Goal: Information Seeking & Learning: Learn about a topic

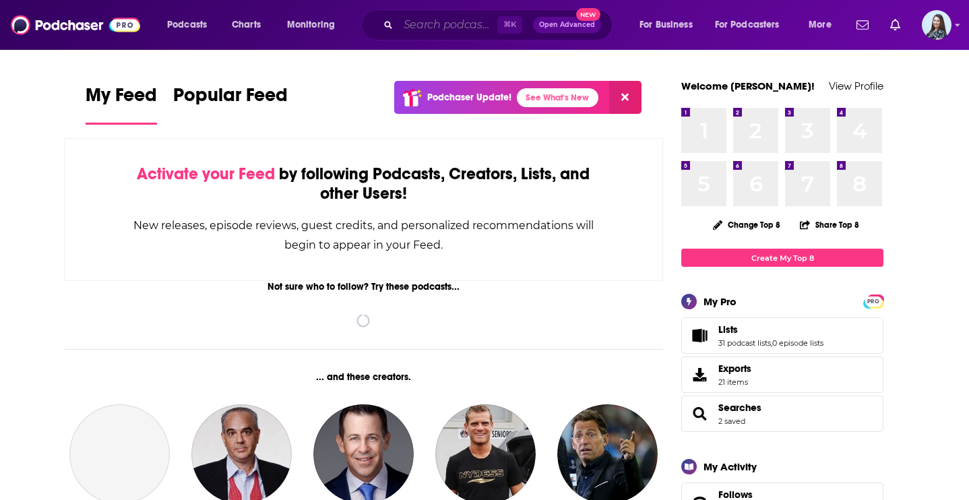
click at [444, 24] on input "Search podcasts, credits, & more..." at bounding box center [447, 25] width 99 height 22
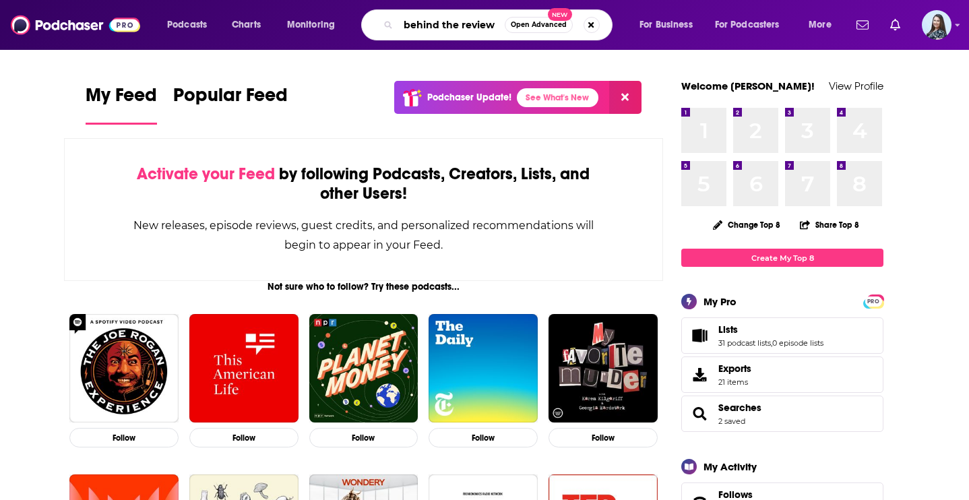
type input "behind the review"
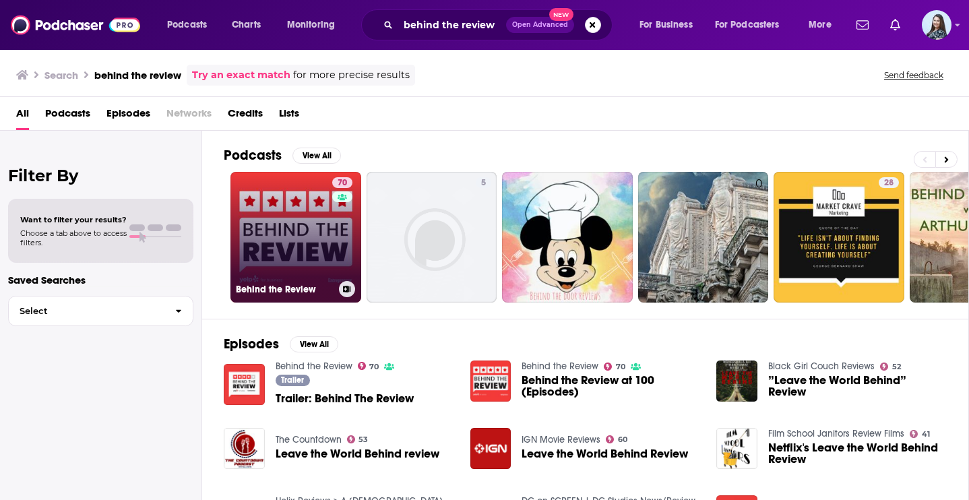
click at [292, 255] on link "70 Behind the Review" at bounding box center [296, 237] width 131 height 131
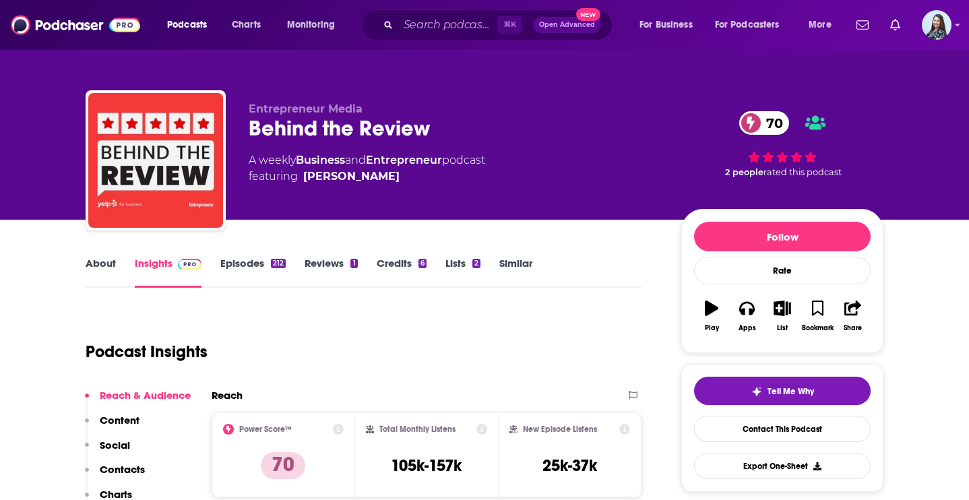
click at [100, 260] on link "About" at bounding box center [101, 272] width 30 height 31
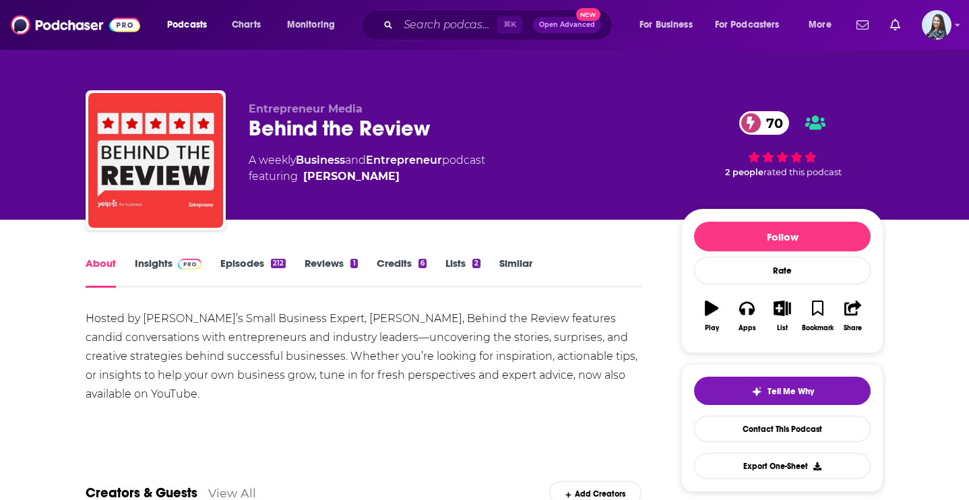
click at [152, 264] on link "Insights" at bounding box center [168, 272] width 67 height 31
